Goal: Transaction & Acquisition: Book appointment/travel/reservation

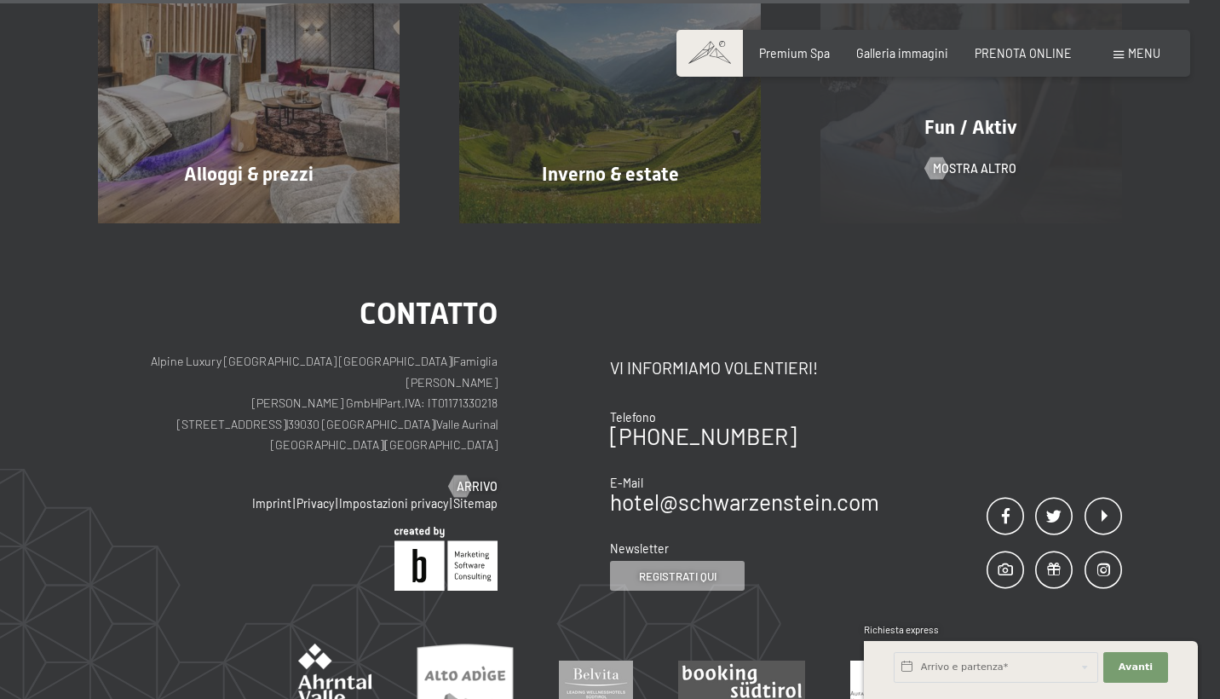
scroll to position [6813, 0]
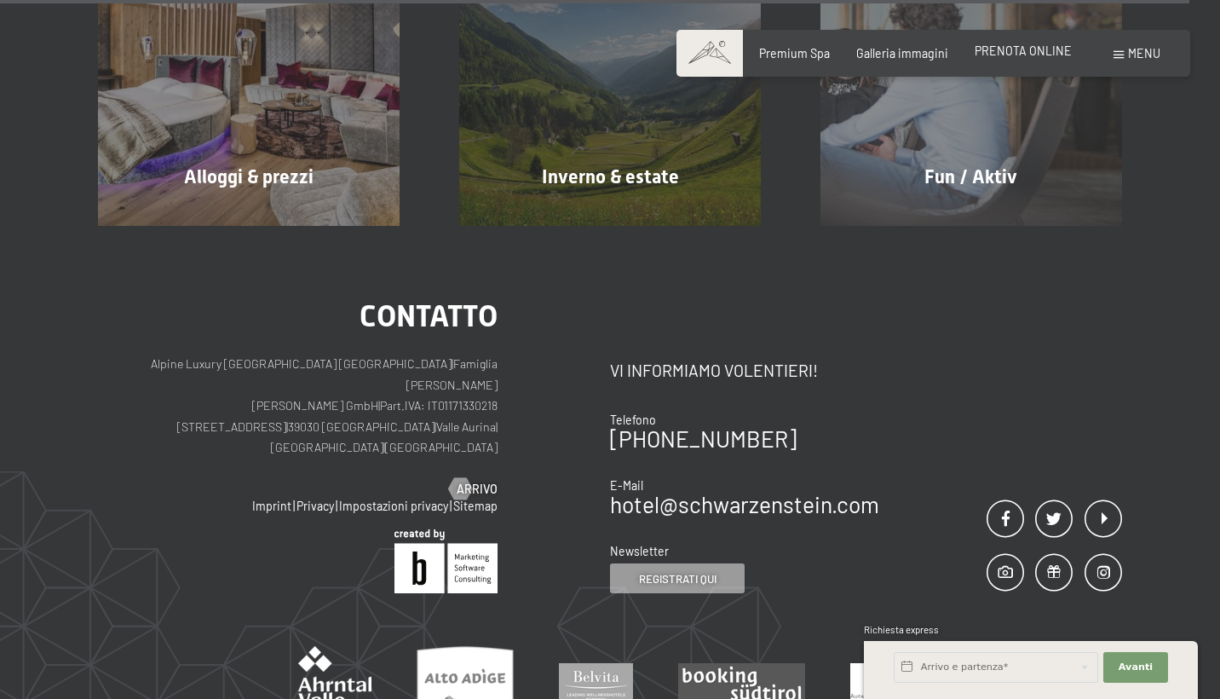
click at [1036, 45] on span "PRENOTA ONLINE" at bounding box center [1023, 50] width 97 height 14
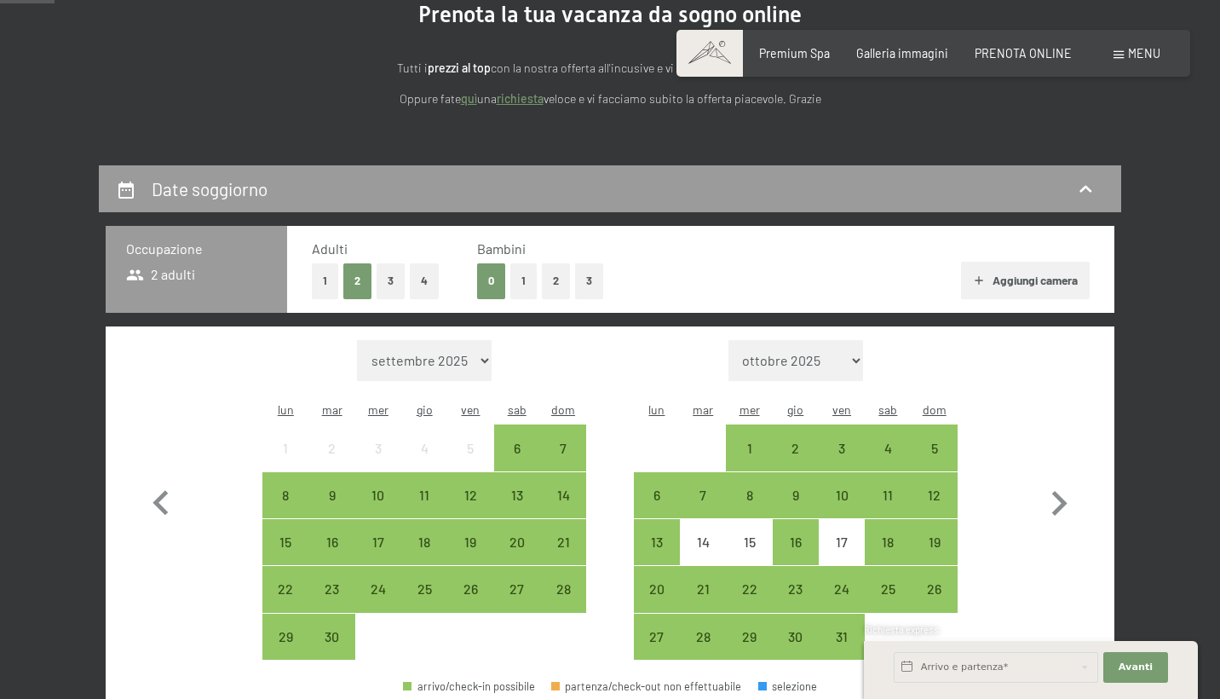
scroll to position [307, 0]
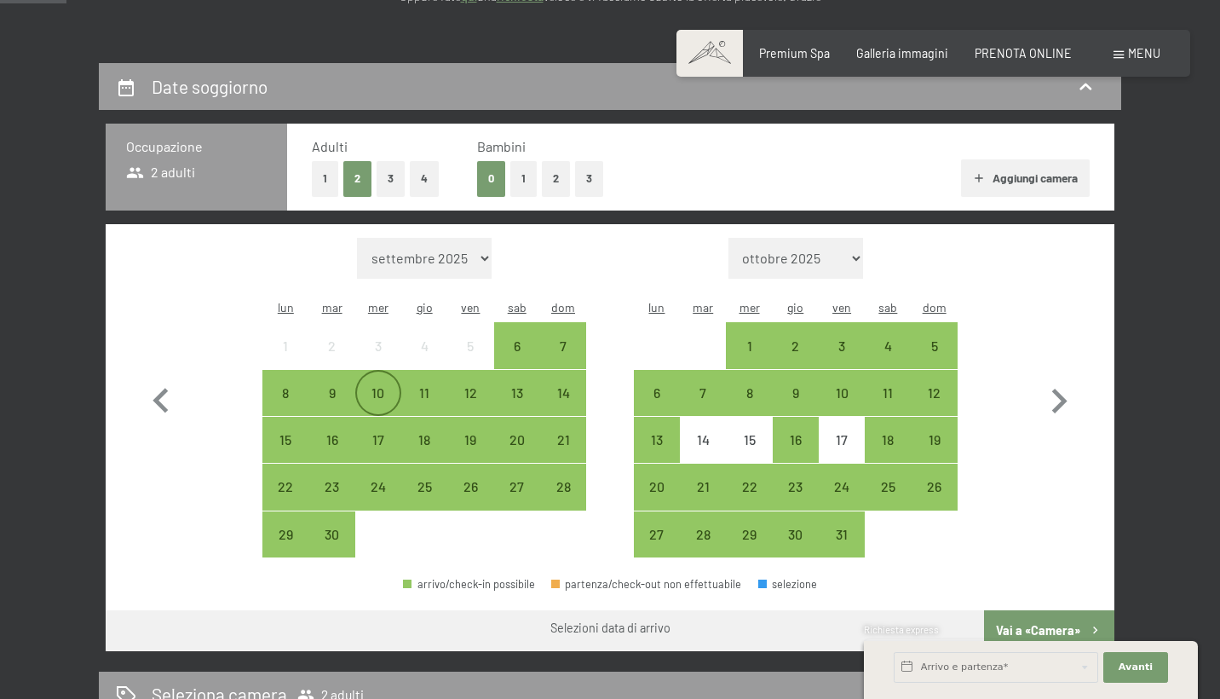
click at [372, 386] on div "10" at bounding box center [378, 407] width 43 height 43
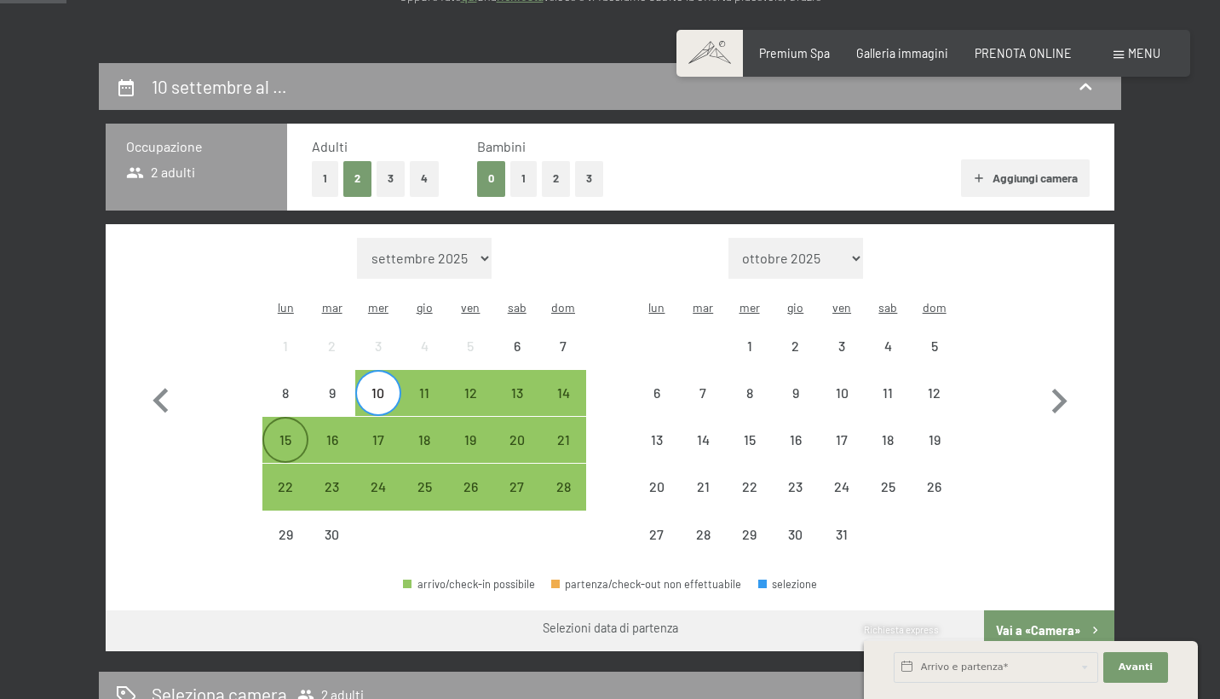
click at [283, 433] on div "15" at bounding box center [285, 454] width 43 height 43
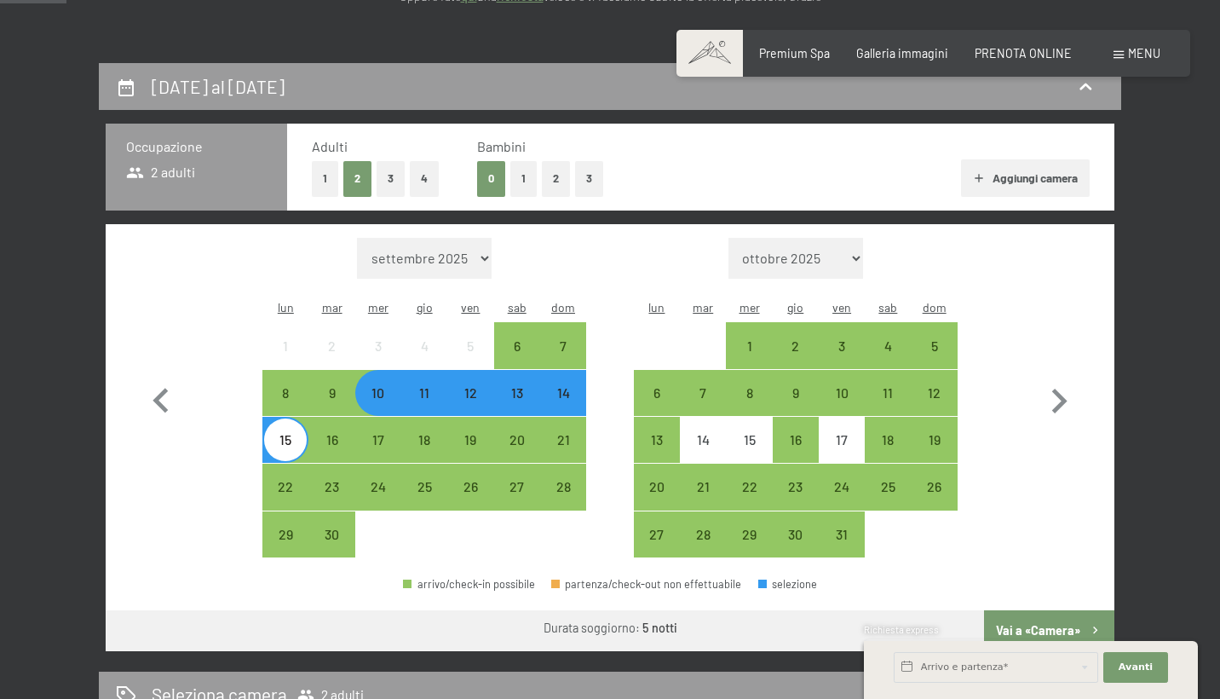
click at [1071, 610] on button "Vai a «Camera»" at bounding box center [1049, 630] width 130 height 41
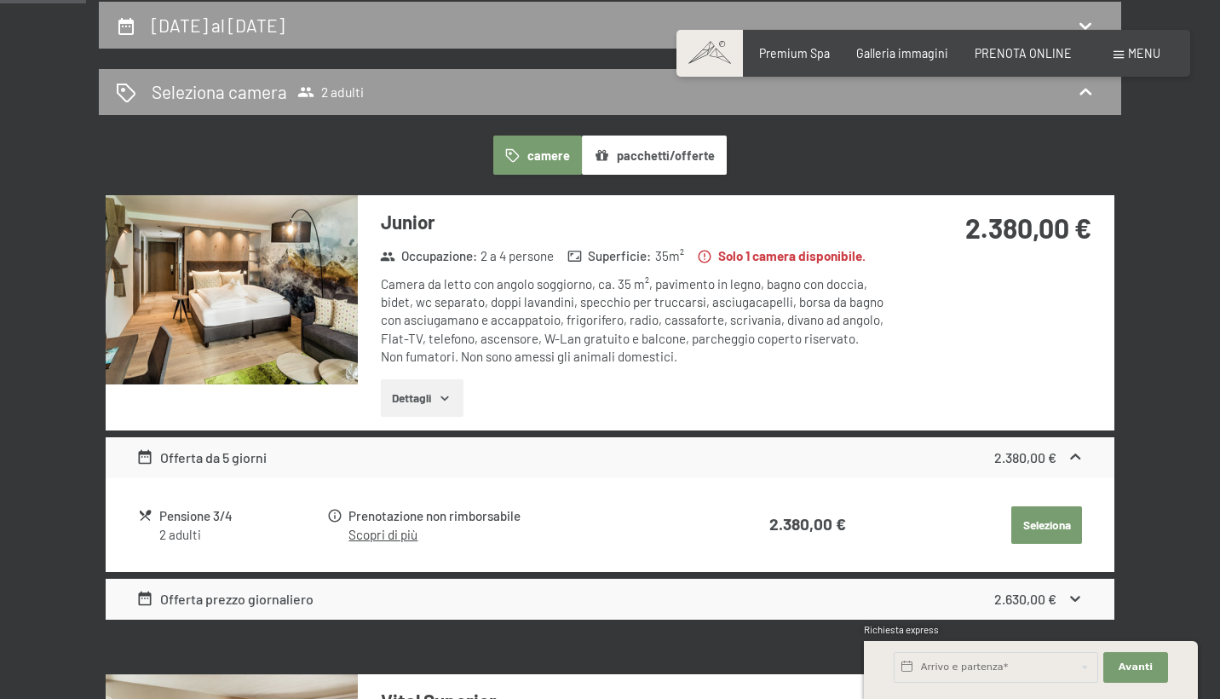
click at [1083, 590] on icon at bounding box center [1076, 599] width 18 height 18
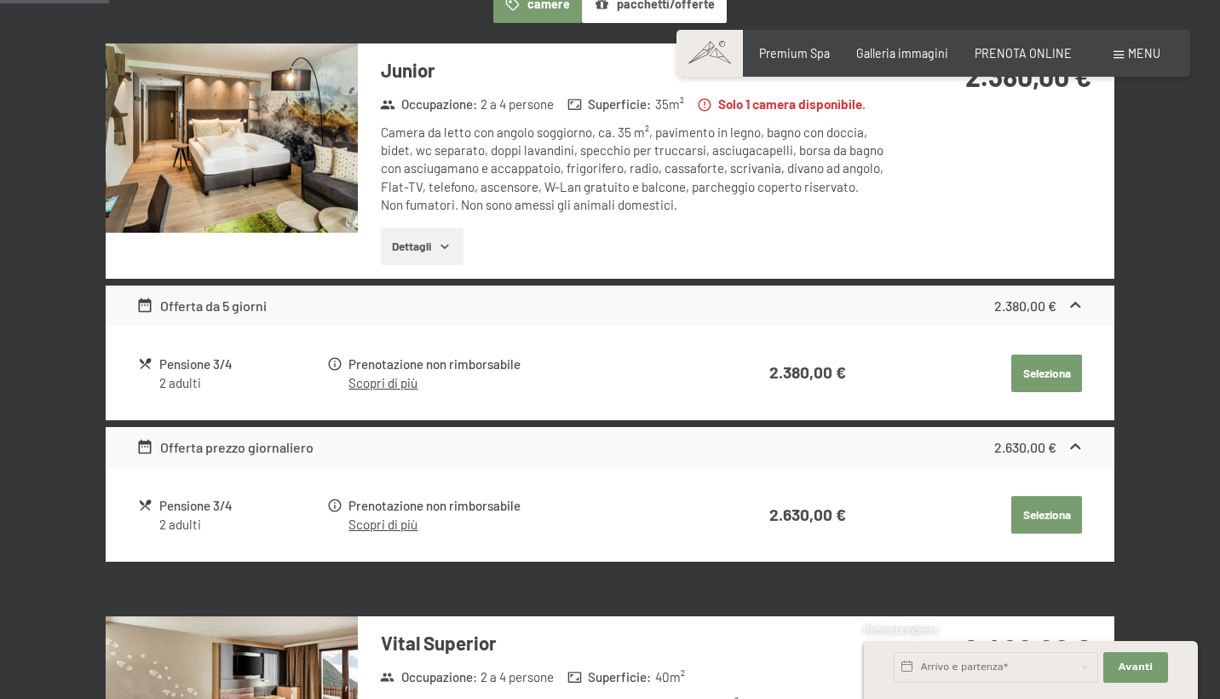
scroll to position [522, 0]
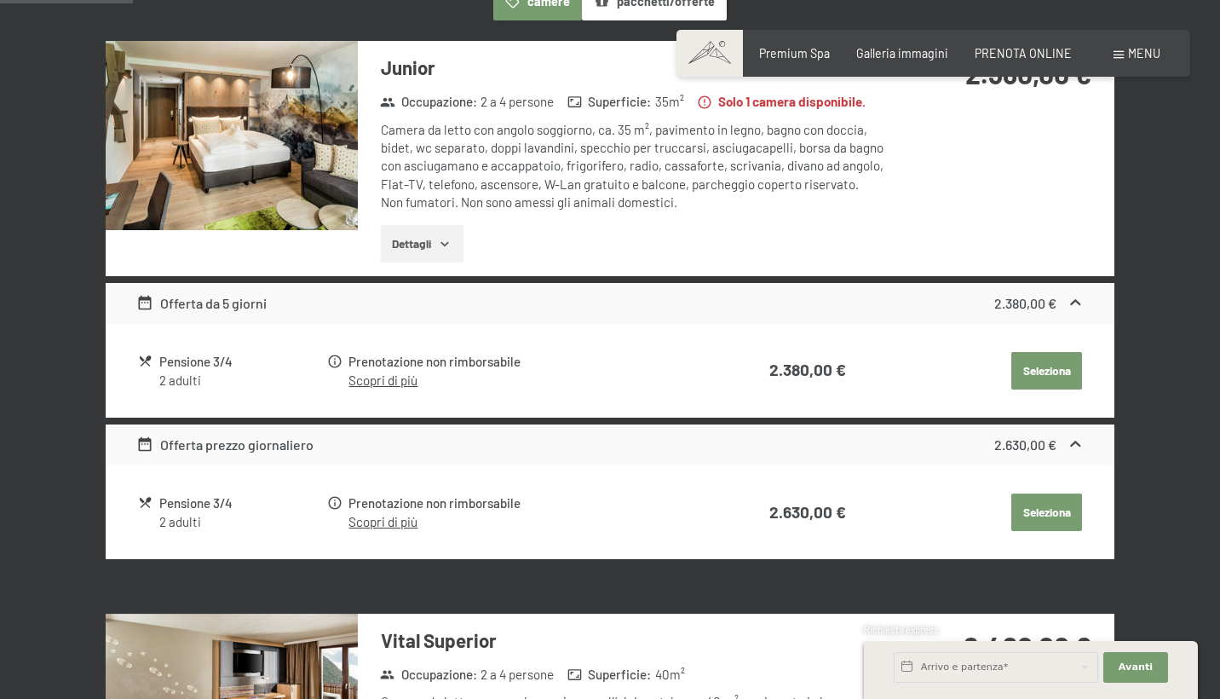
click at [375, 374] on link "Scopri di più" at bounding box center [383, 379] width 69 height 15
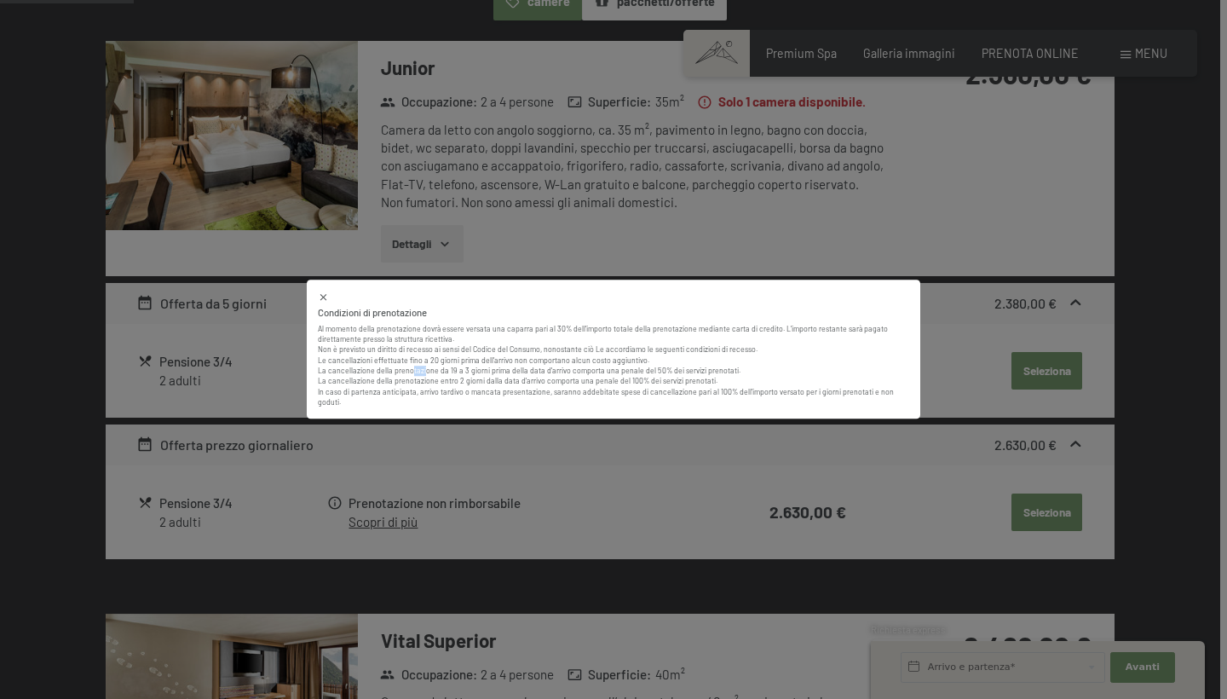
drag, startPoint x: 410, startPoint y: 370, endPoint x: 427, endPoint y: 366, distance: 17.4
click at [424, 370] on p "Non è previsto un diritto di recesso ai sensi del Codice del Consumo, nonostant…" at bounding box center [613, 376] width 591 height 63
click at [427, 366] on p "Non è previsto un diritto di recesso ai sensi del Codice del Consumo, nonostant…" at bounding box center [613, 376] width 591 height 63
drag, startPoint x: 433, startPoint y: 368, endPoint x: 482, endPoint y: 380, distance: 50.8
click at [480, 380] on p "Non è previsto un diritto di recesso ai sensi del Codice del Consumo, nonostant…" at bounding box center [613, 376] width 591 height 63
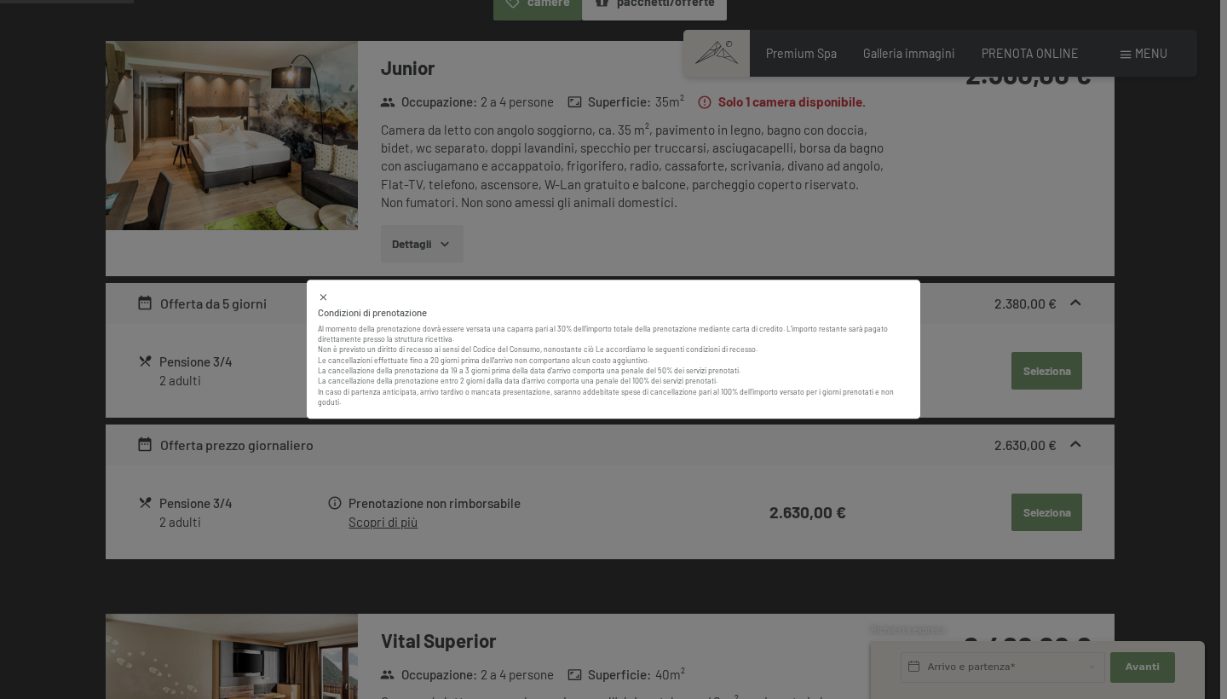
click at [482, 380] on p "Non è previsto un diritto di recesso ai sensi del Codice del Consumo, nonostant…" at bounding box center [613, 376] width 591 height 63
click at [469, 445] on div "Condizioni di prenotazione Al momento della prenotazione dovrà essere versata u…" at bounding box center [613, 349] width 1227 height 699
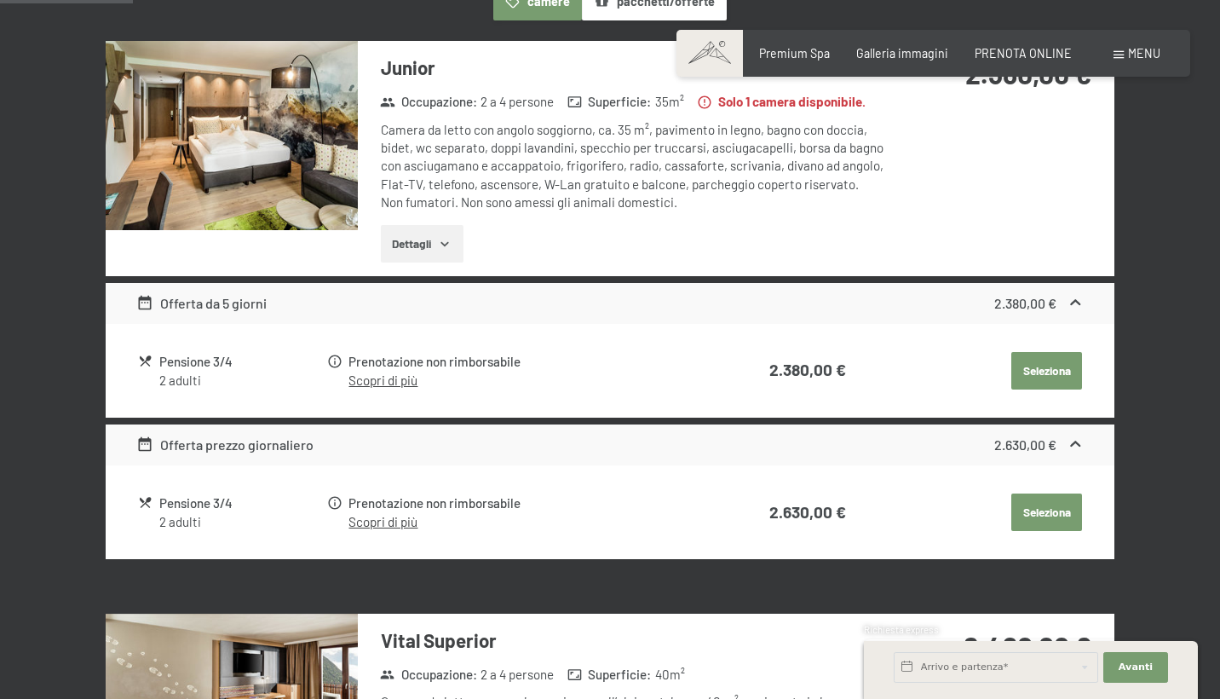
click at [372, 516] on link "Scopri di più" at bounding box center [383, 521] width 69 height 15
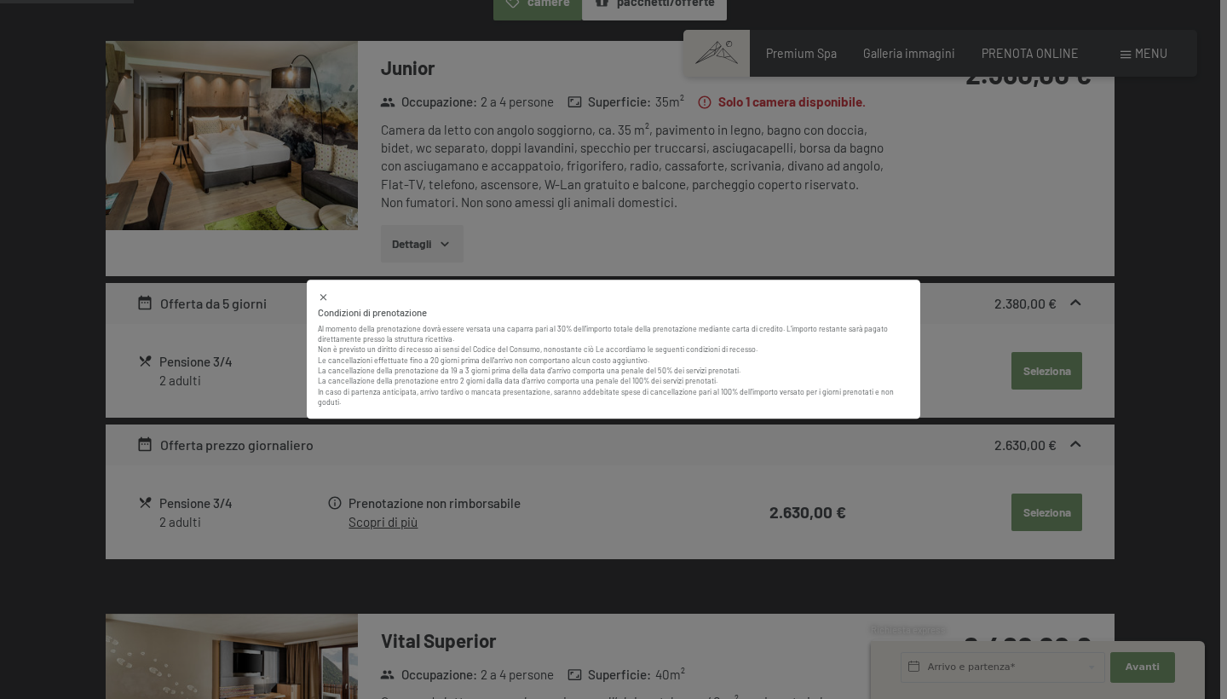
click at [424, 496] on div "Condizioni di prenotazione Al momento della prenotazione dovrà essere versata u…" at bounding box center [613, 349] width 1227 height 699
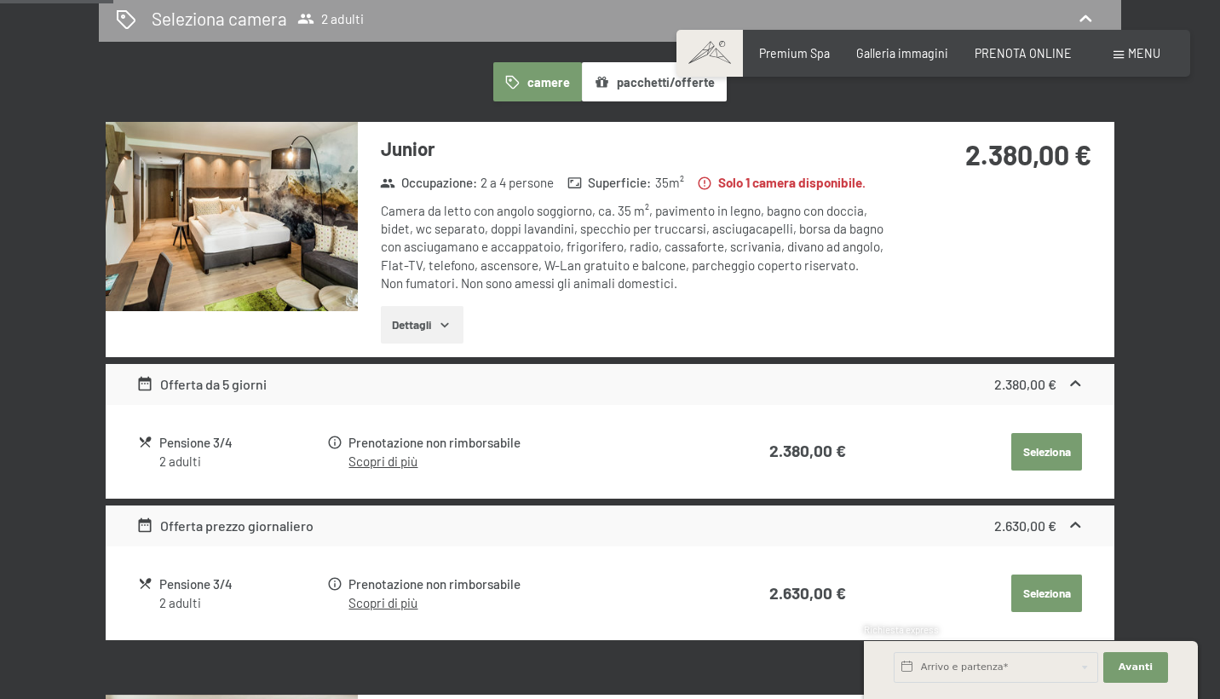
scroll to position [441, 0]
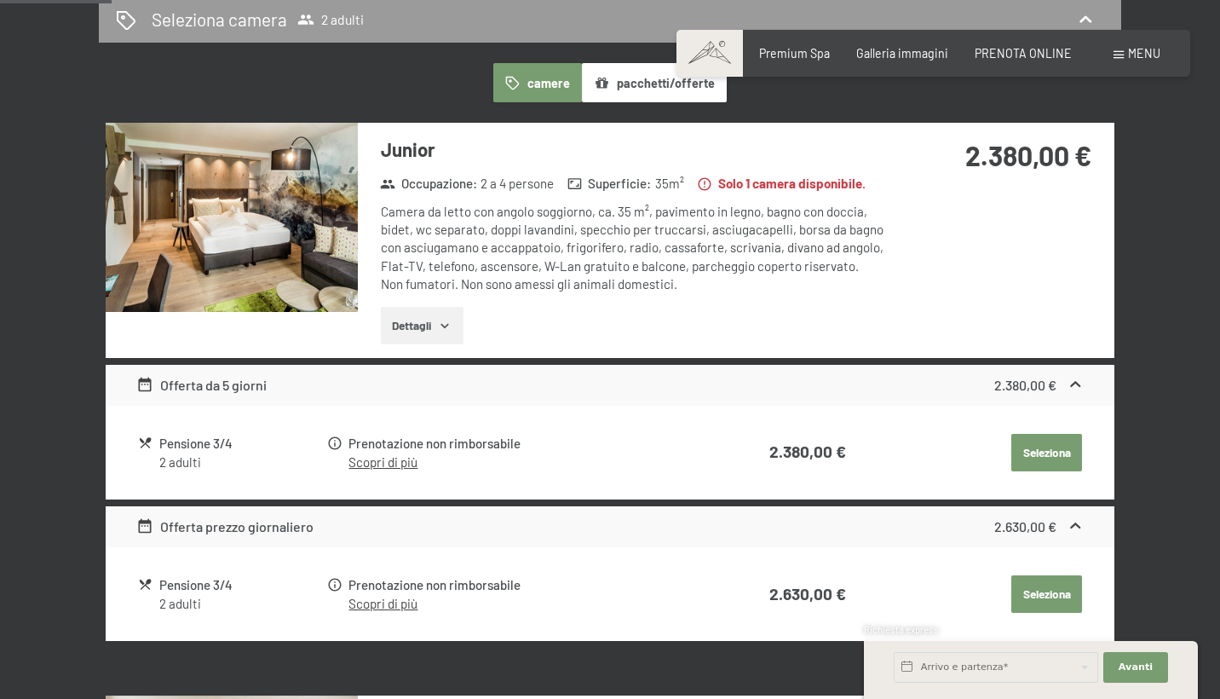
click at [626, 89] on button "pacchetti/offerte" at bounding box center [654, 82] width 145 height 39
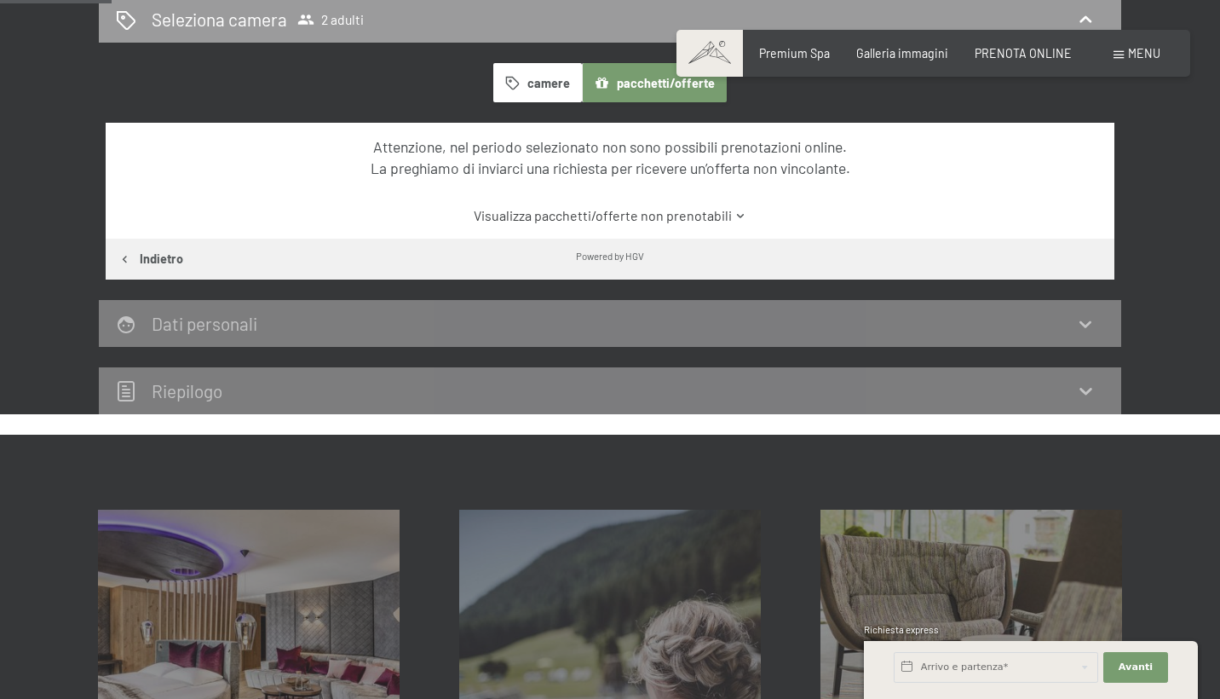
click at [513, 78] on icon "button" at bounding box center [512, 83] width 13 height 13
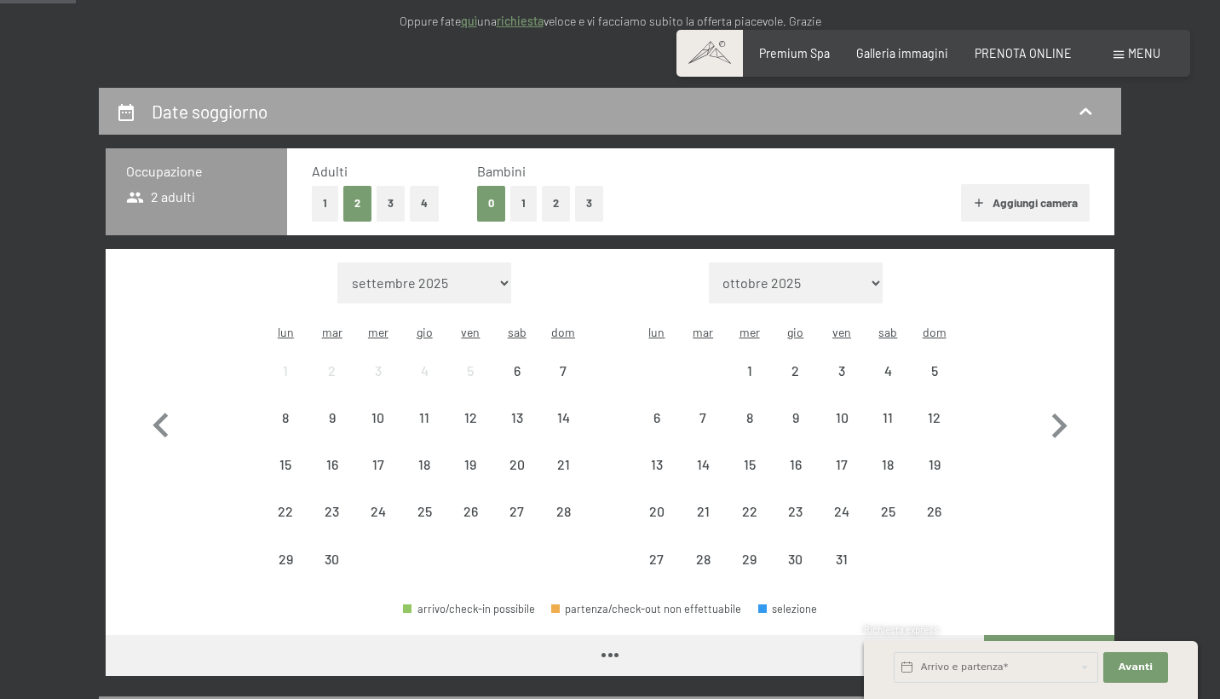
scroll to position [349, 0]
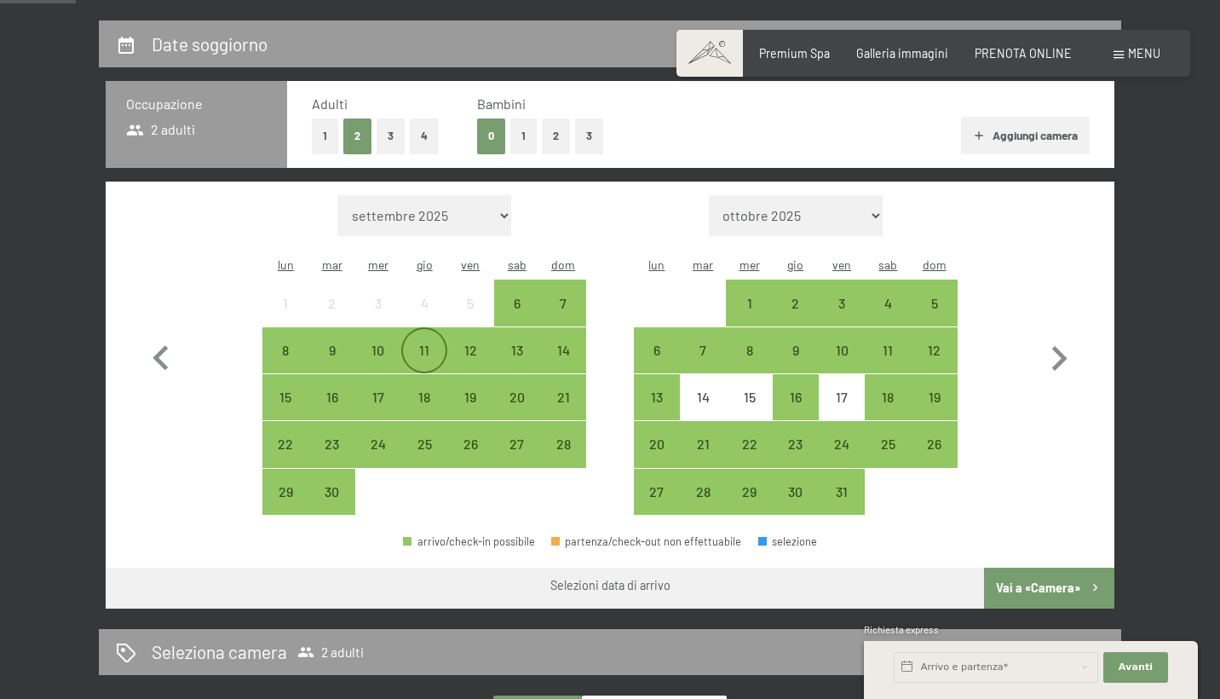
click at [440, 343] on div "11" at bounding box center [424, 364] width 43 height 43
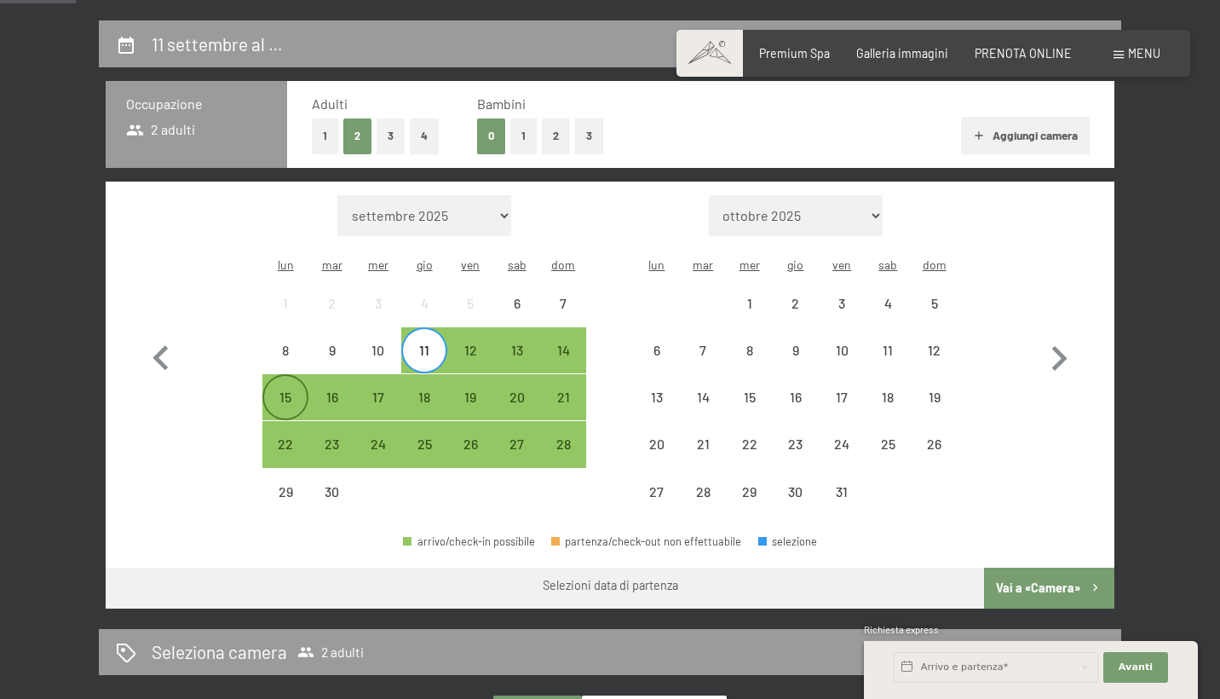
click at [291, 390] on div "15" at bounding box center [285, 411] width 43 height 43
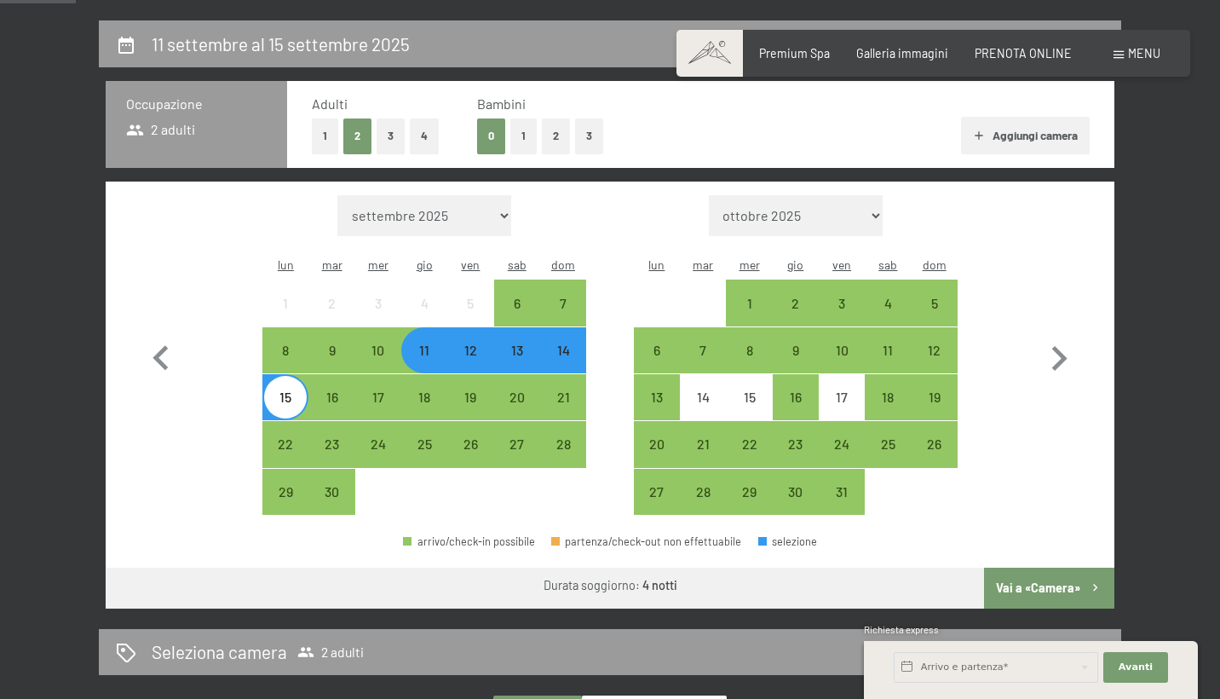
click at [1060, 568] on button "Vai a «Camera»" at bounding box center [1049, 588] width 130 height 41
